Goal: Task Accomplishment & Management: Manage account settings

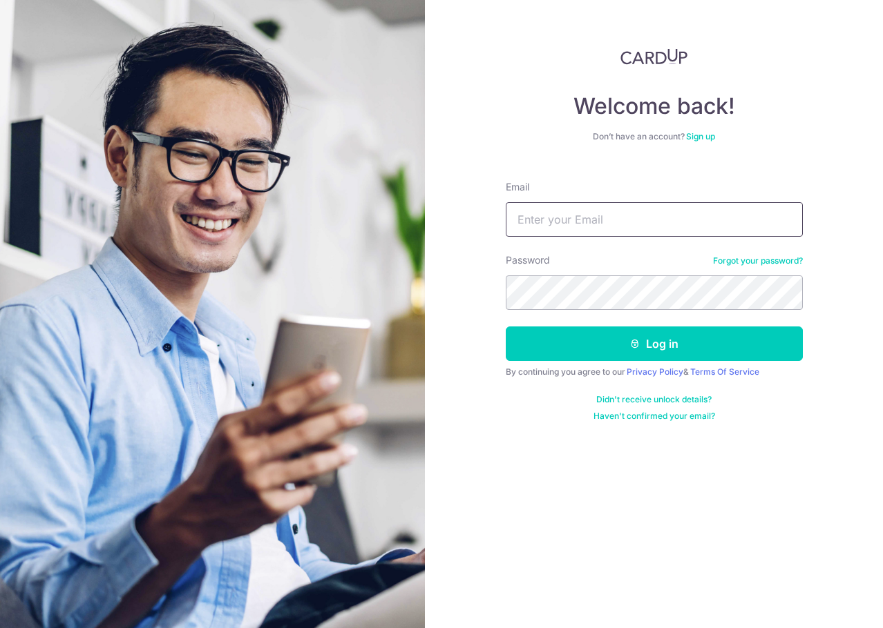
click at [631, 221] on input "Email" at bounding box center [653, 219] width 297 height 35
type input "[PERSON_NAME][EMAIL_ADDRESS][DOMAIN_NAME]"
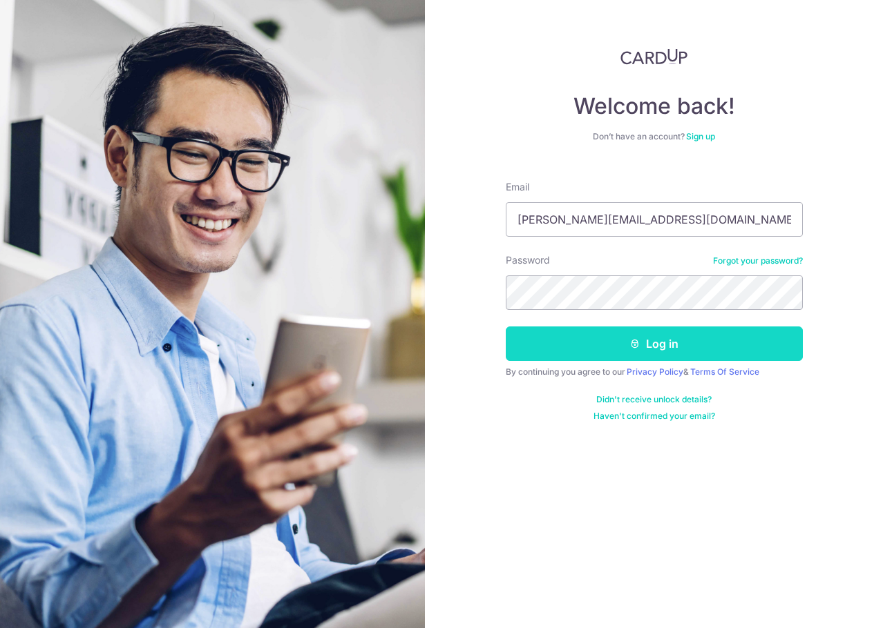
click at [606, 355] on button "Log in" at bounding box center [653, 344] width 297 height 35
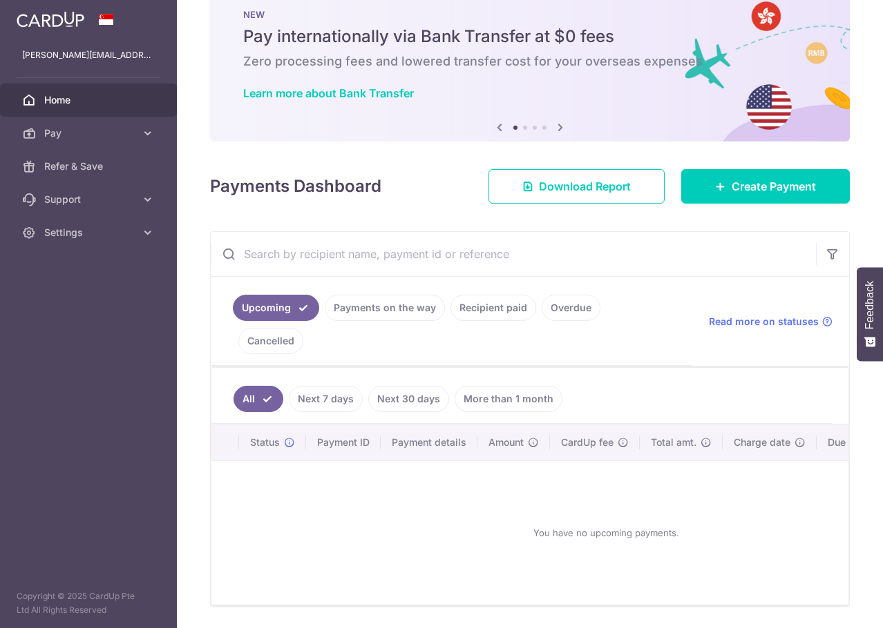
scroll to position [53, 0]
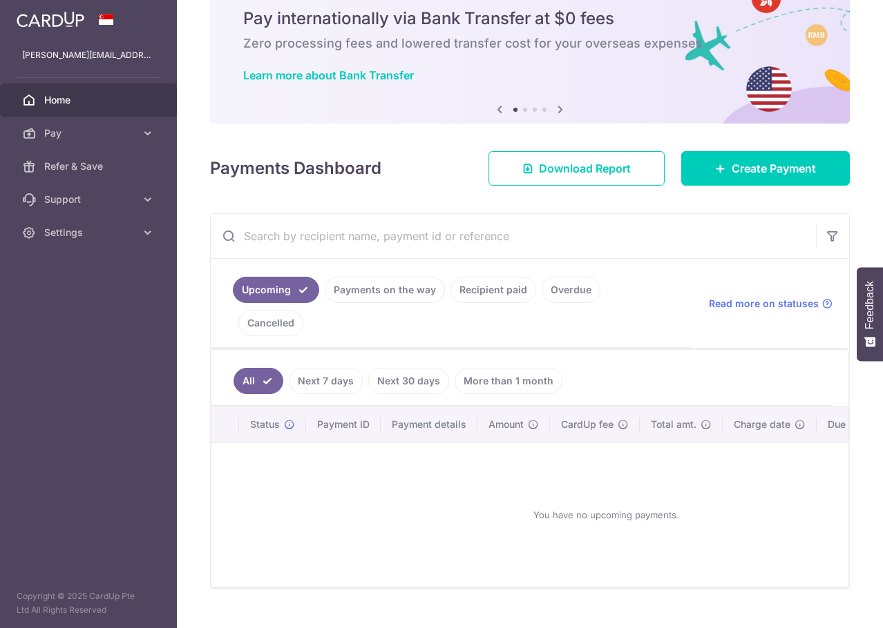
click at [509, 285] on link "Recipient paid" at bounding box center [493, 290] width 86 height 26
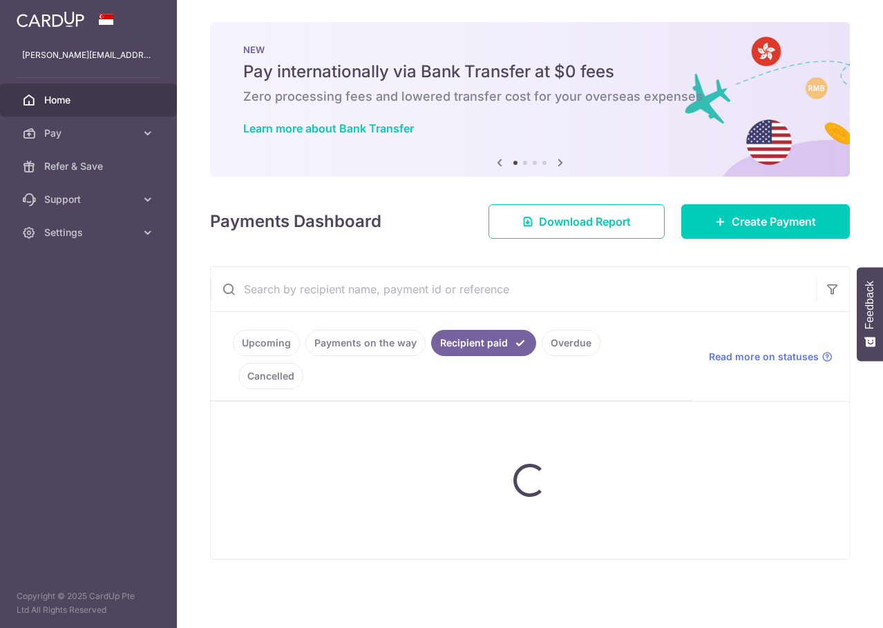
scroll to position [0, 0]
